Goal: Share content: Share content

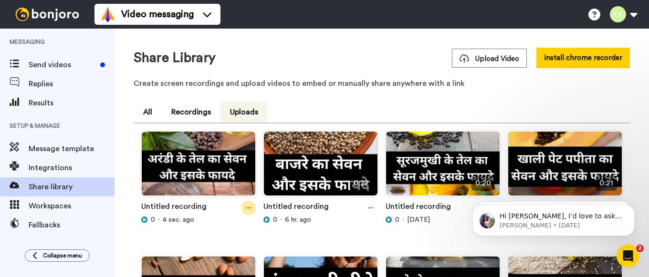
click at [248, 208] on icon at bounding box center [249, 208] width 6 height 7
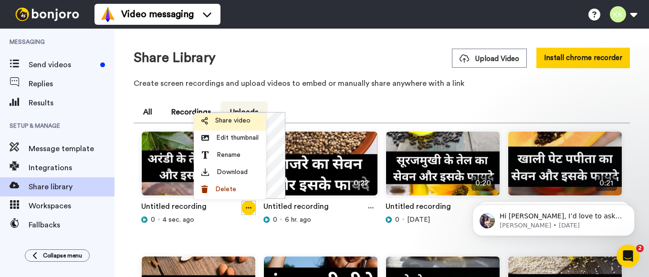
click at [241, 122] on span "Share video" at bounding box center [232, 121] width 35 height 10
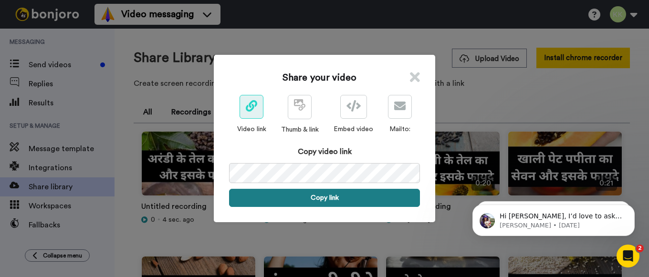
click at [331, 194] on button "Copy link" at bounding box center [324, 198] width 191 height 18
